Goal: Information Seeking & Learning: Stay updated

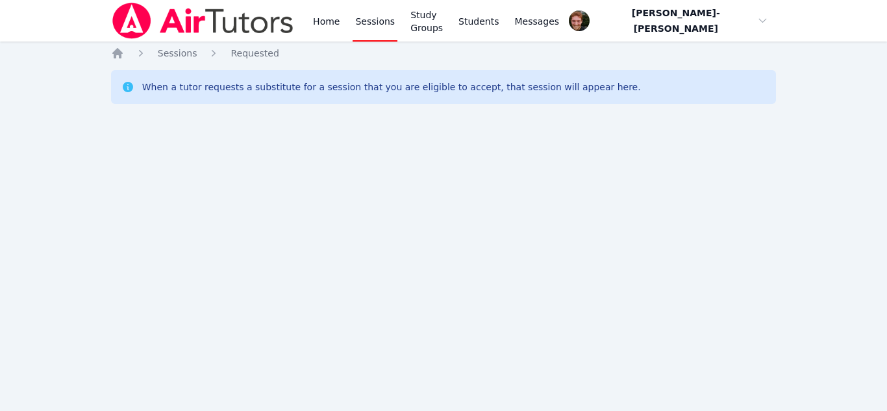
click at [30, 252] on div "Home Sessions Study Groups Students Messages Open user menu [PERSON_NAME]-[PERS…" at bounding box center [443, 205] width 887 height 411
